Goal: Information Seeking & Learning: Stay updated

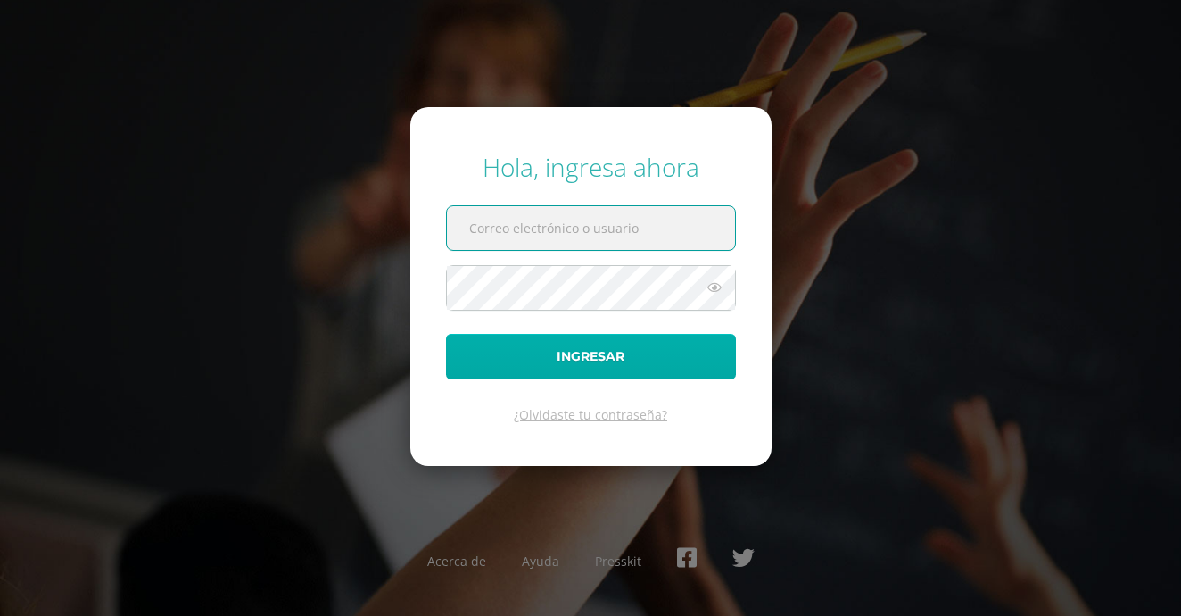
type input "[EMAIL_ADDRESS][PERSON_NAME][DOMAIN_NAME]"
click at [595, 341] on button "Ingresar" at bounding box center [591, 357] width 290 height 46
type input "[EMAIL_ADDRESS][PERSON_NAME][DOMAIN_NAME]"
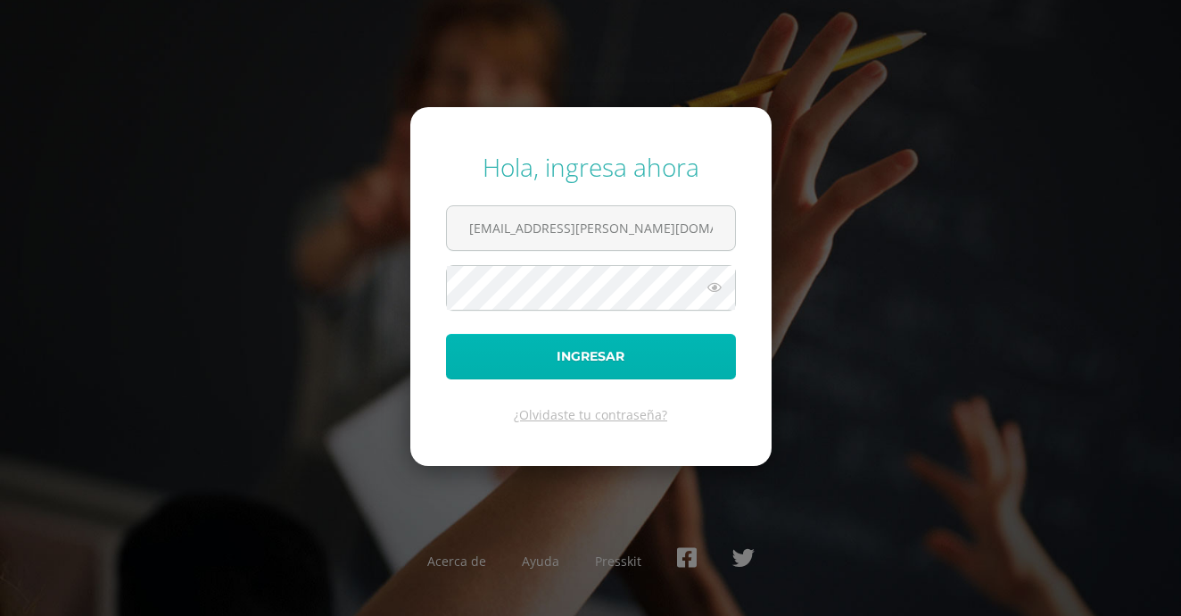
click at [648, 338] on button "Ingresar" at bounding box center [591, 357] width 290 height 46
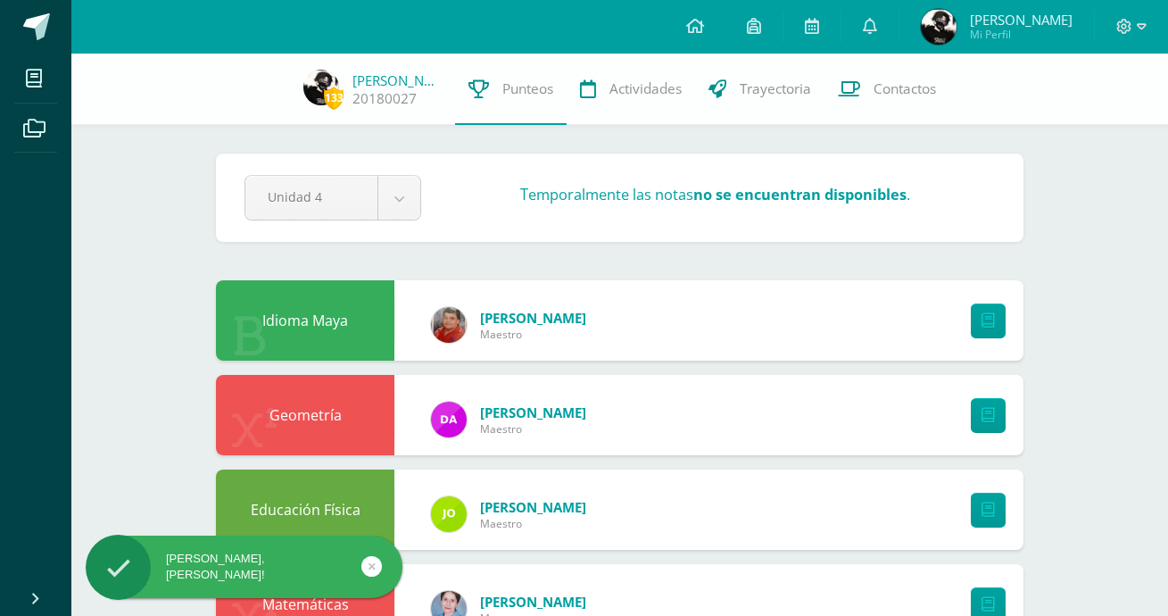
drag, startPoint x: 651, startPoint y: 21, endPoint x: 663, endPoint y: 21, distance: 11.6
click at [651, 21] on div "Configuración Cerrar sesión Angel Antonio Mi Perfil Avisos 646 avisos sin leer …" at bounding box center [619, 27] width 1097 height 54
click at [695, 24] on link at bounding box center [695, 27] width 61 height 54
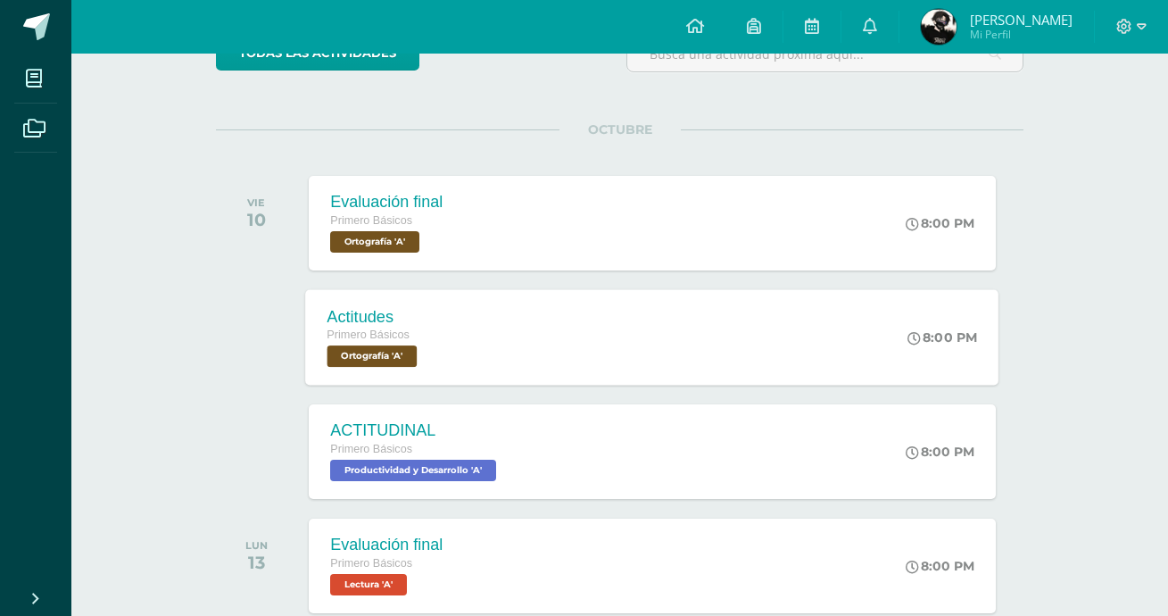
scroll to position [178, 0]
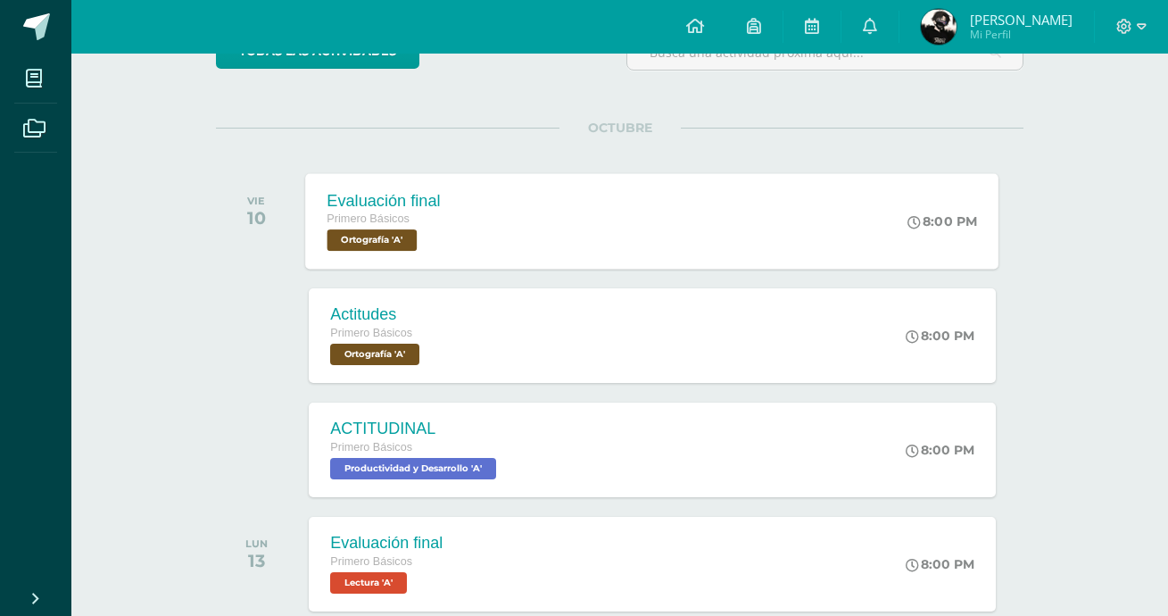
click at [625, 231] on div "Evaluación final Primero Básicos Ortografía 'A' 8:00 PM Evaluación final Ortogr…" at bounding box center [652, 220] width 693 height 95
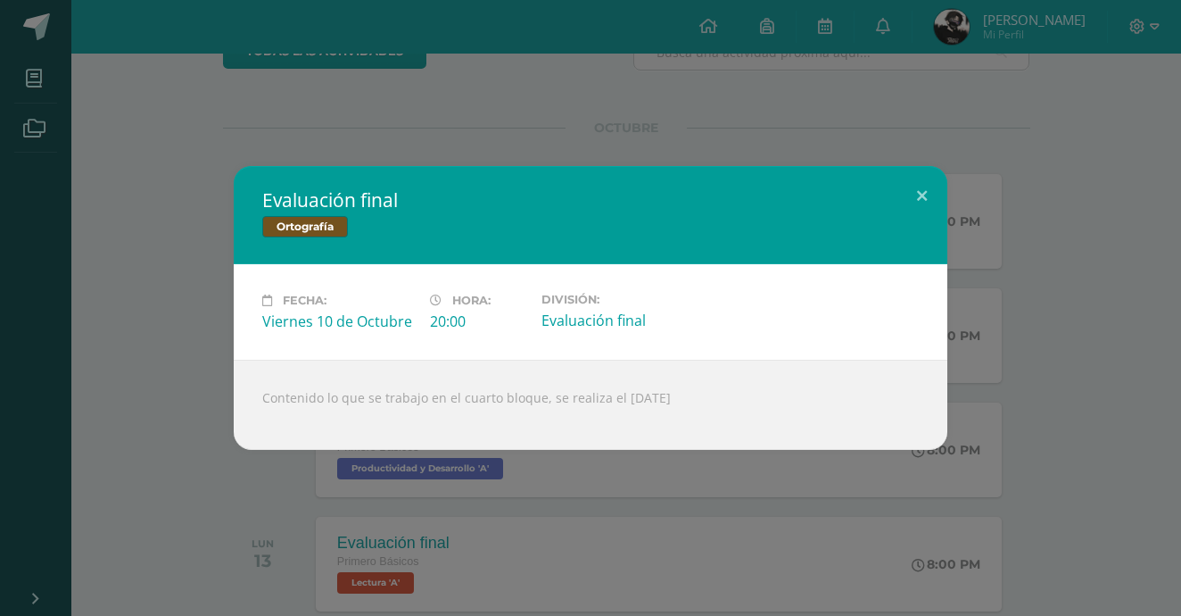
click at [969, 156] on div "Evaluación final Ortografía Fecha: Viernes 10 de Octubre Hora: 20:00 División:" at bounding box center [590, 308] width 1181 height 616
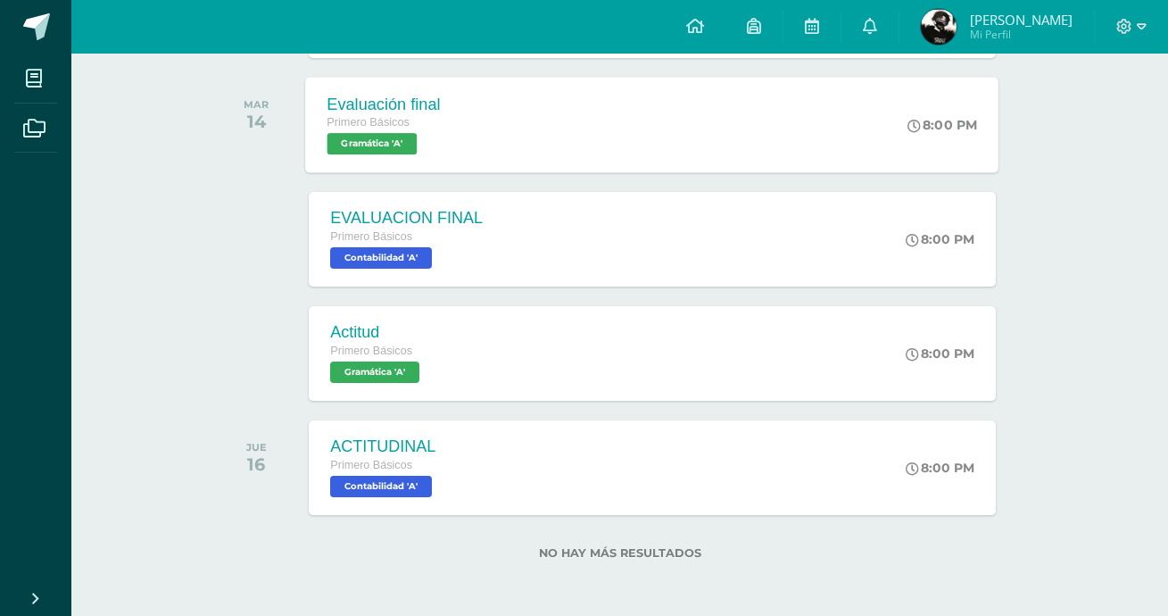
scroll to position [1075, 0]
click at [877, 22] on icon at bounding box center [870, 26] width 14 height 16
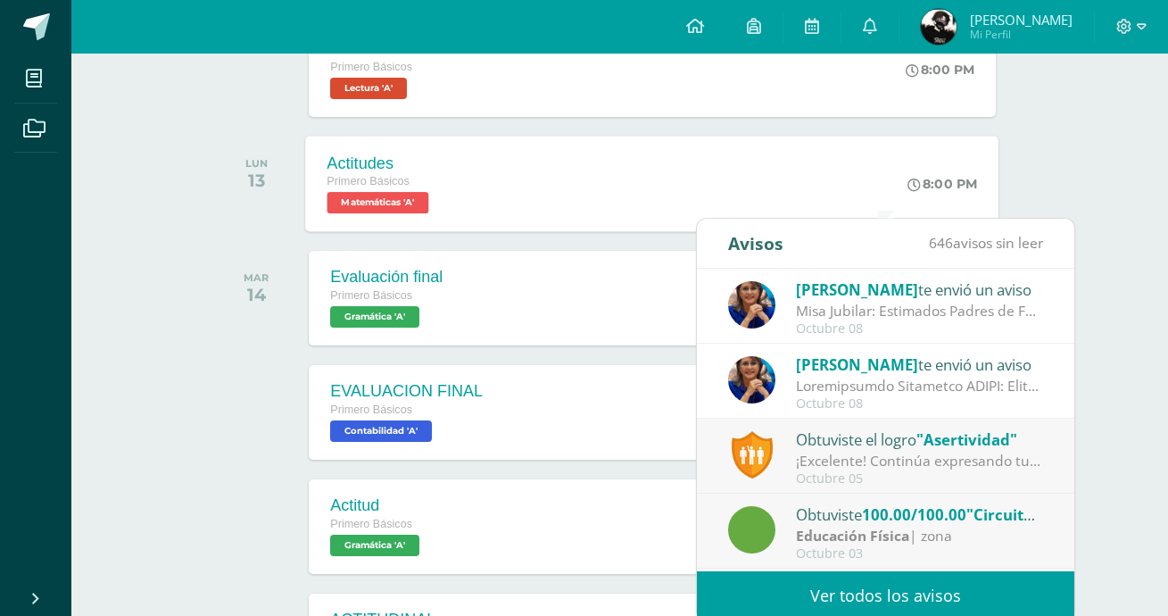
scroll to position [897, 0]
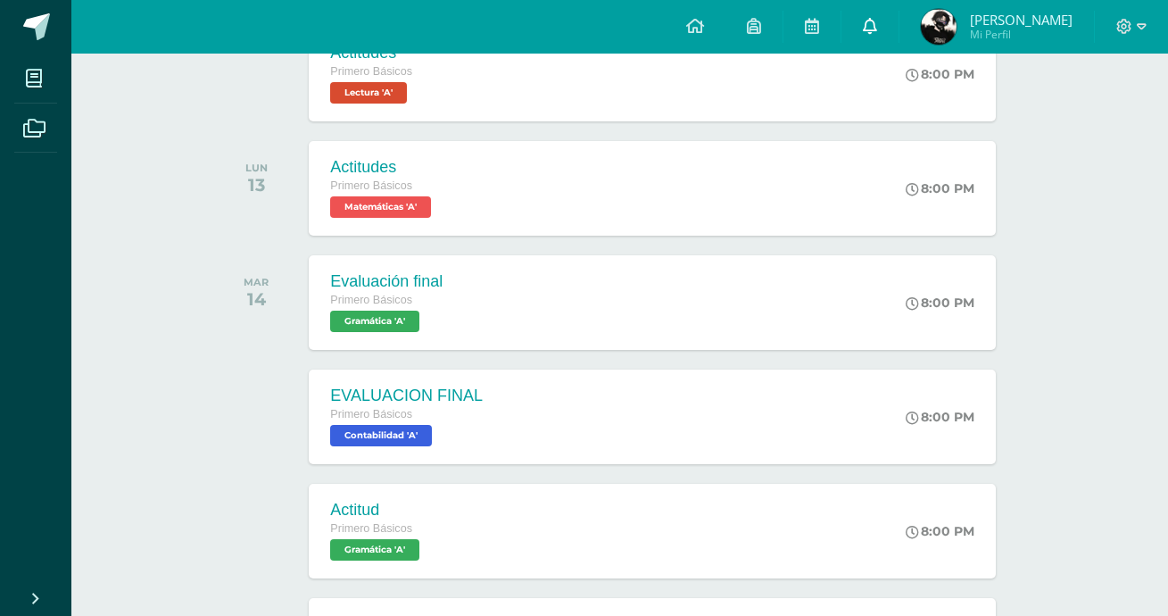
click at [877, 34] on span at bounding box center [870, 27] width 14 height 20
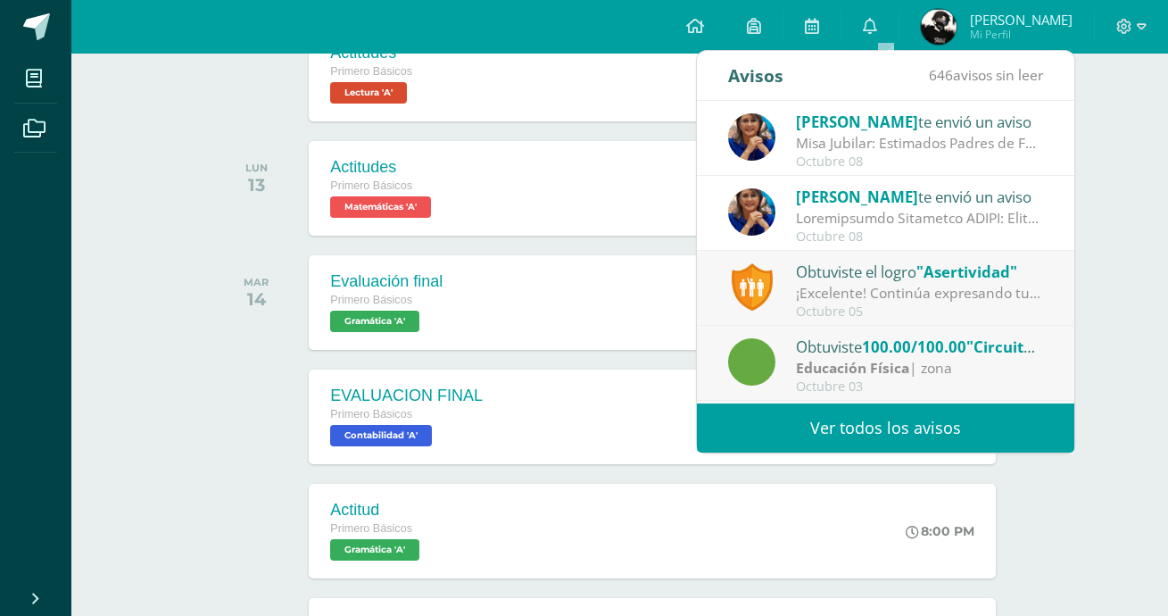
click at [893, 404] on link "Ver todos los avisos" at bounding box center [885, 427] width 377 height 49
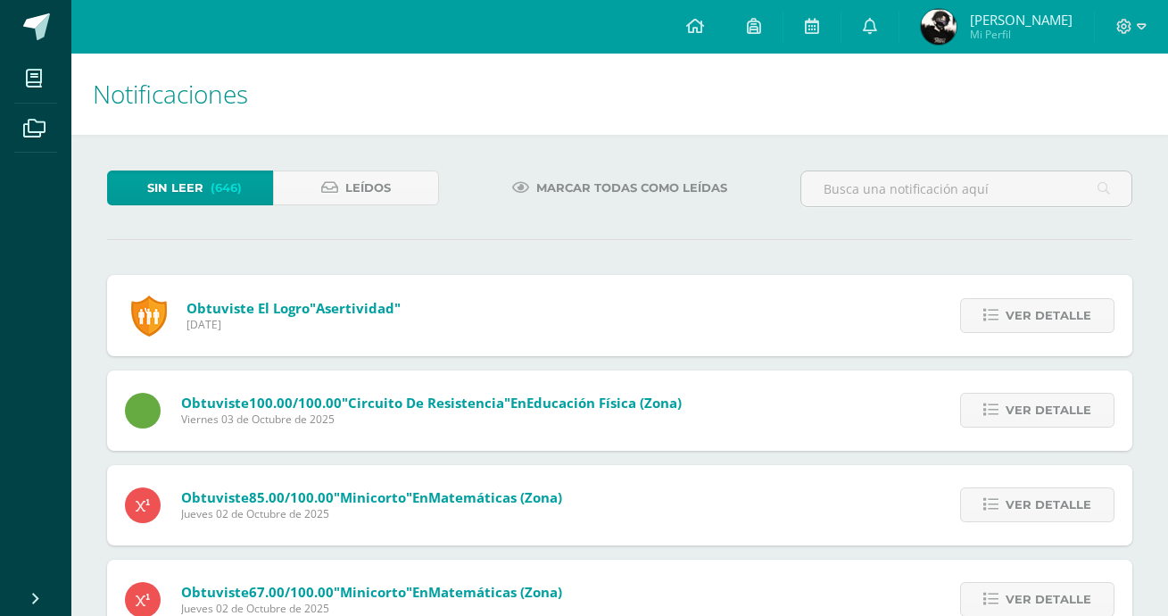
drag, startPoint x: 329, startPoint y: 137, endPoint x: 337, endPoint y: 149, distance: 14.1
click at [335, 171] on link "Leídos" at bounding box center [356, 187] width 166 height 35
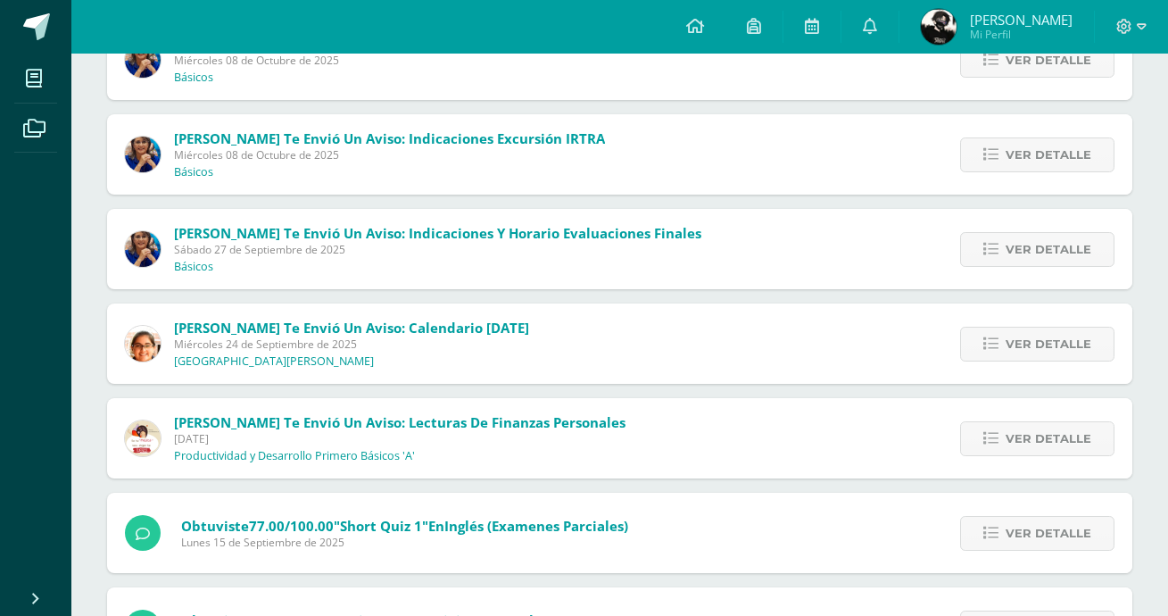
scroll to position [268, 0]
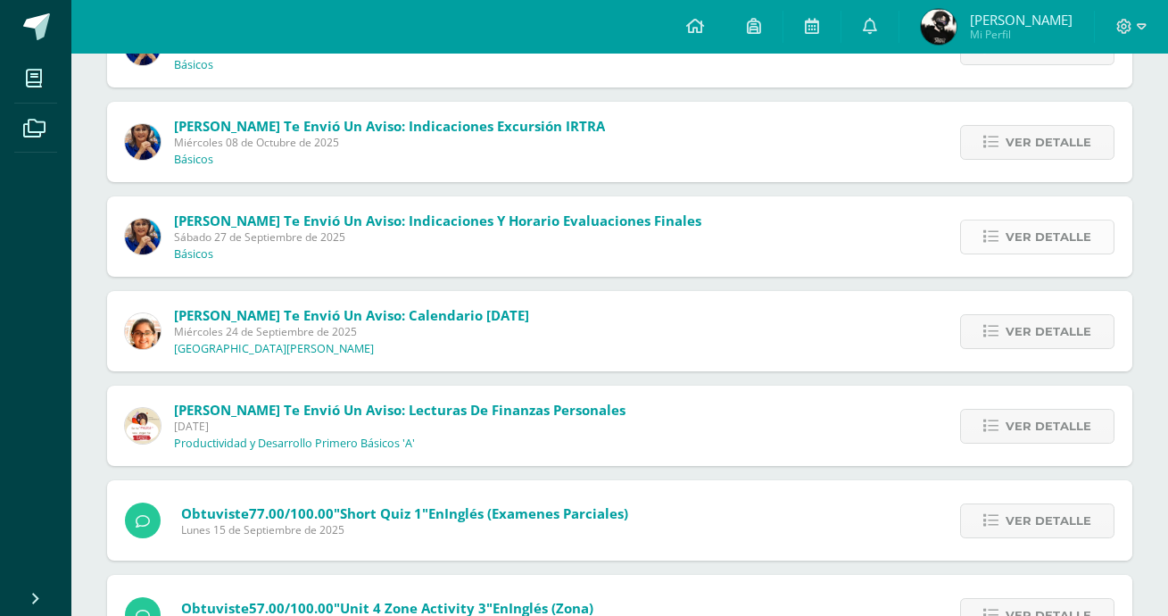
drag, startPoint x: 1036, startPoint y: 210, endPoint x: 1035, endPoint y: 228, distance: 18.8
click at [1036, 211] on div "Ver detalle" at bounding box center [1032, 236] width 199 height 80
click at [1038, 251] on span "Ver detalle" at bounding box center [1048, 236] width 86 height 33
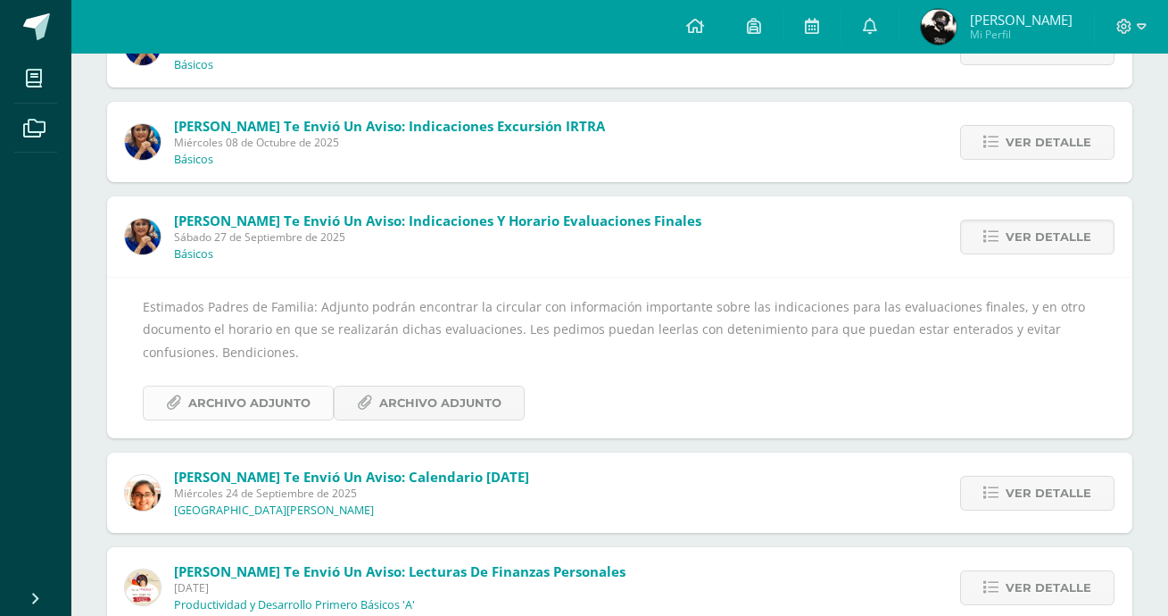
click at [306, 397] on span "Archivo Adjunto" at bounding box center [249, 402] width 122 height 33
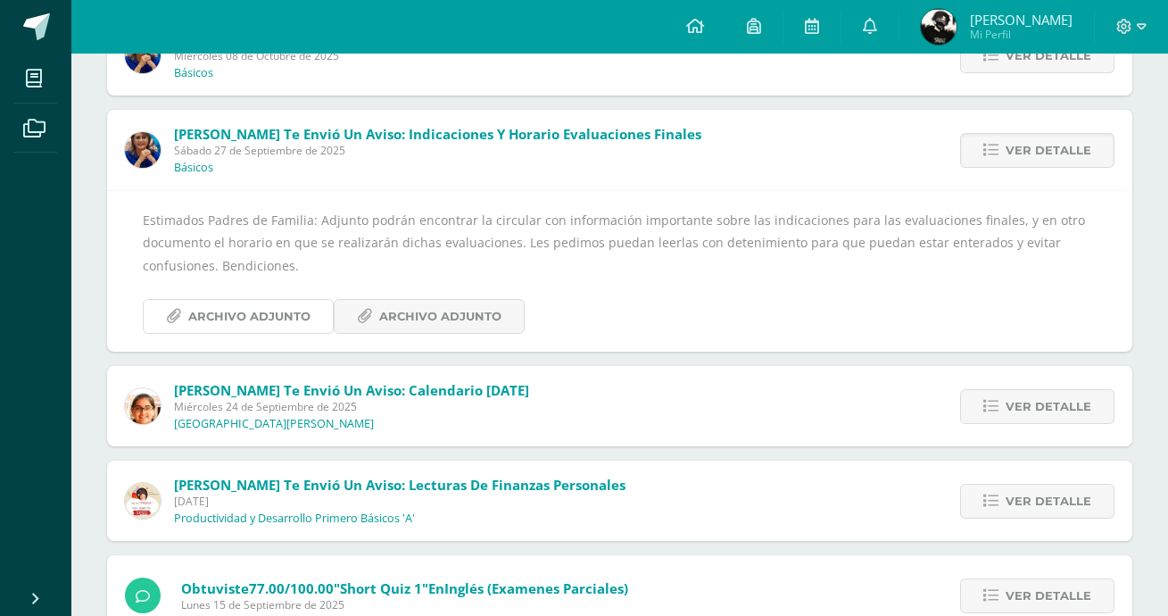
scroll to position [446, 0]
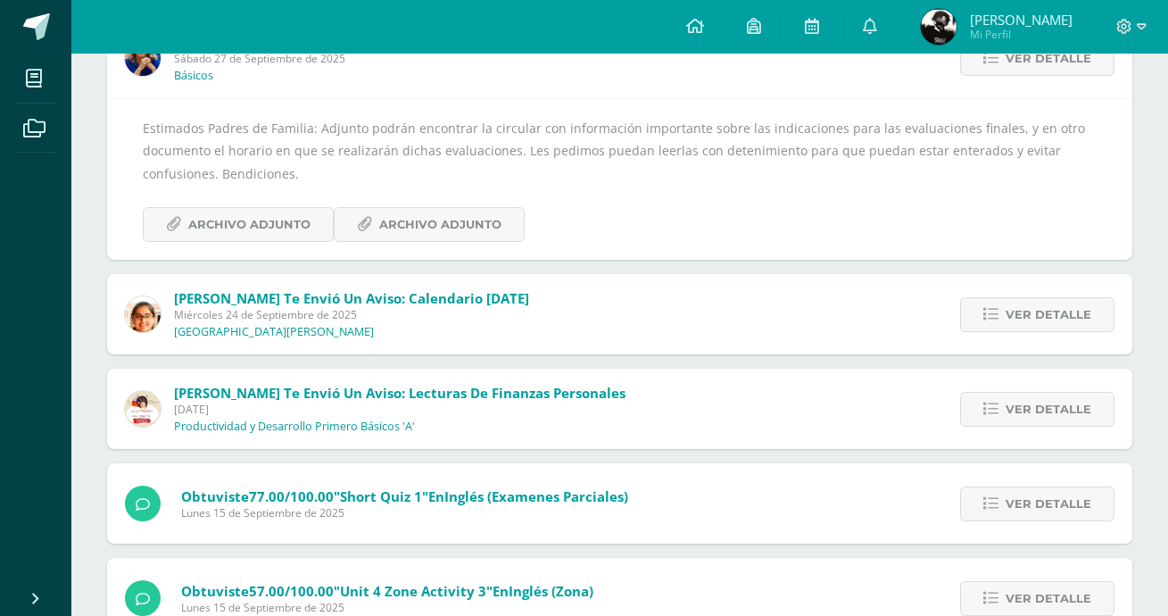
drag, startPoint x: 776, startPoint y: 272, endPoint x: 774, endPoint y: 287, distance: 15.4
click at [774, 279] on div "[PERSON_NAME] te envió un aviso: [PERSON_NAME] [DATE] Básicos Ver detalle Estim…" at bounding box center [619, 405] width 1025 height 1153
click at [997, 307] on icon at bounding box center [990, 314] width 15 height 15
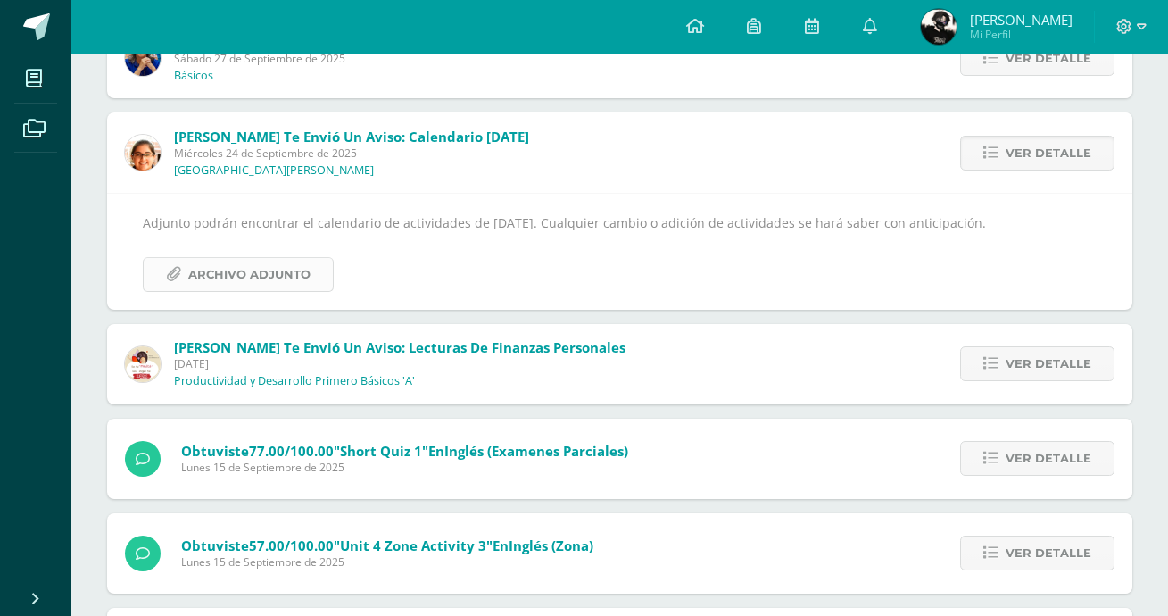
click at [246, 272] on span "Archivo Adjunto" at bounding box center [249, 274] width 122 height 33
